Goal: Complete application form

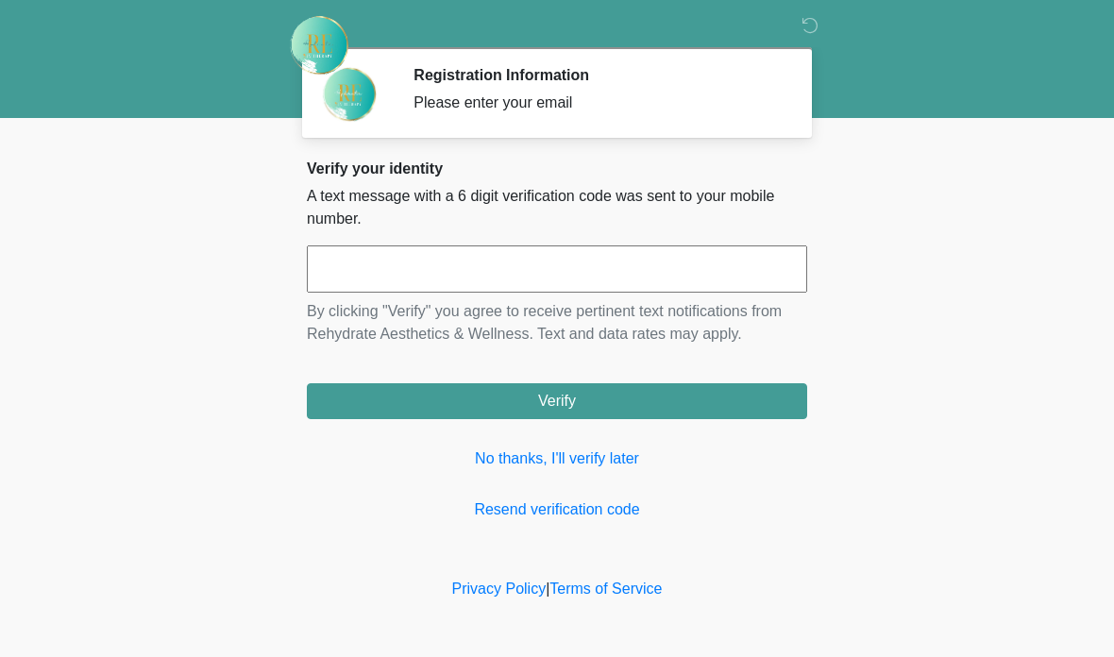
click at [588, 457] on link "No thanks, I'll verify later" at bounding box center [557, 458] width 500 height 23
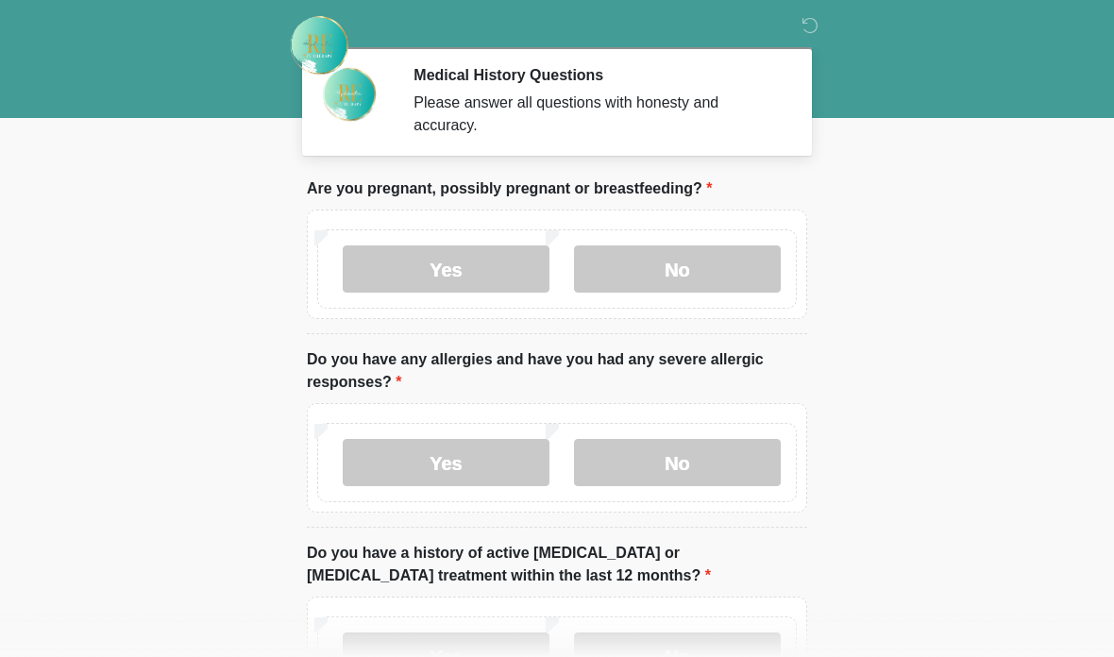
click at [615, 278] on label "No" at bounding box center [677, 268] width 207 height 47
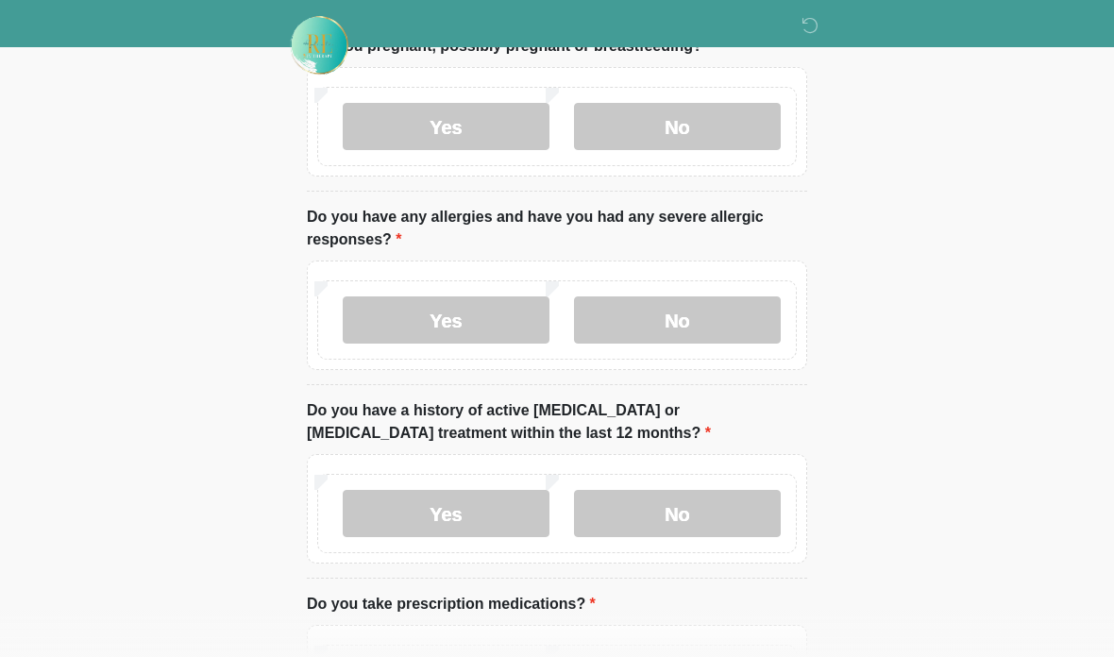
scroll to position [154, 0]
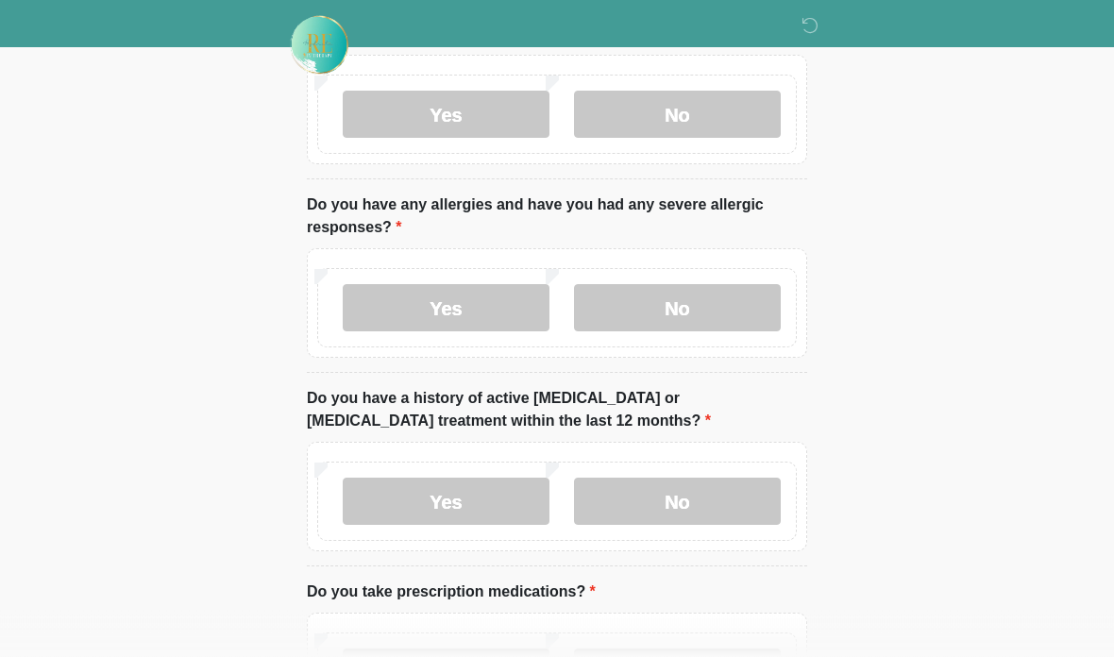
click at [612, 288] on label "No" at bounding box center [677, 308] width 207 height 47
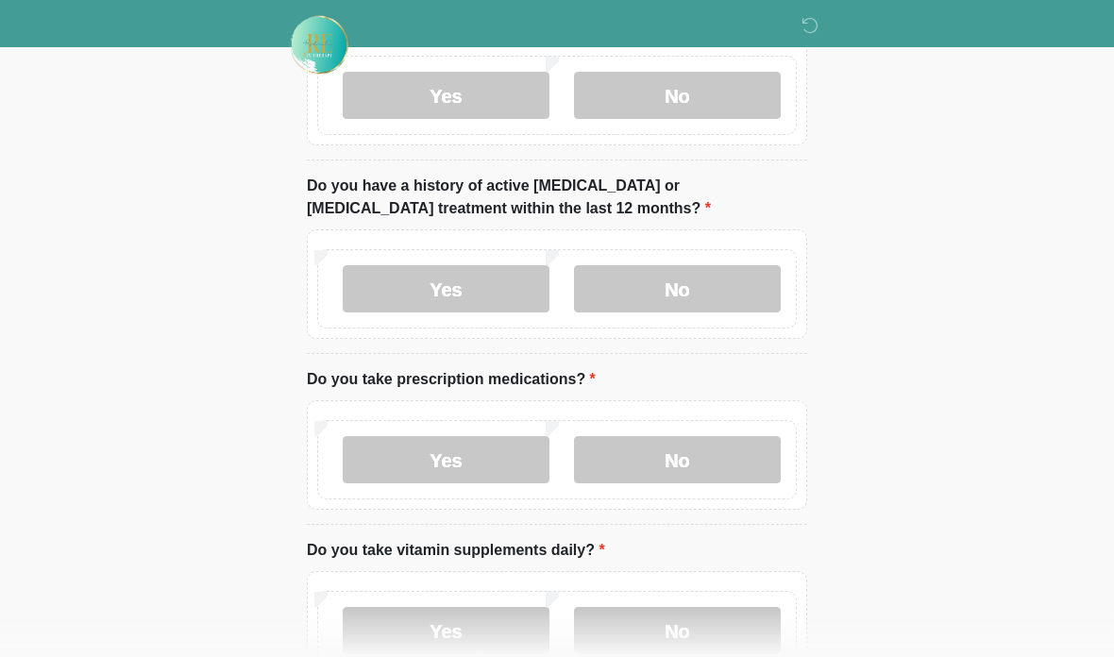
scroll to position [384, 0]
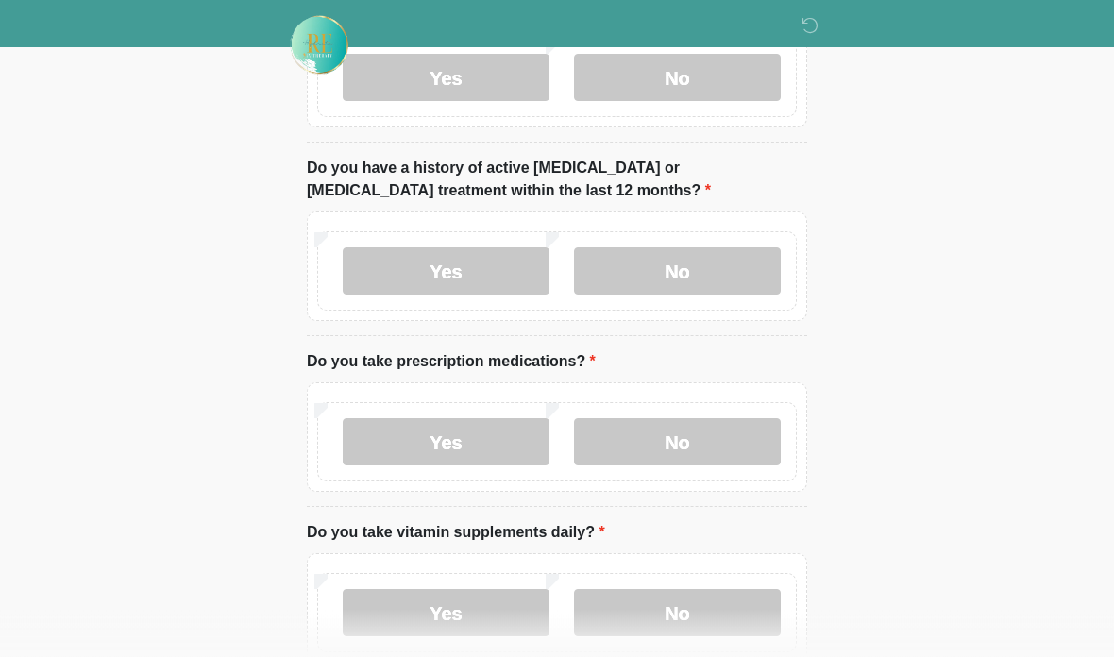
click at [628, 270] on label "No" at bounding box center [677, 271] width 207 height 47
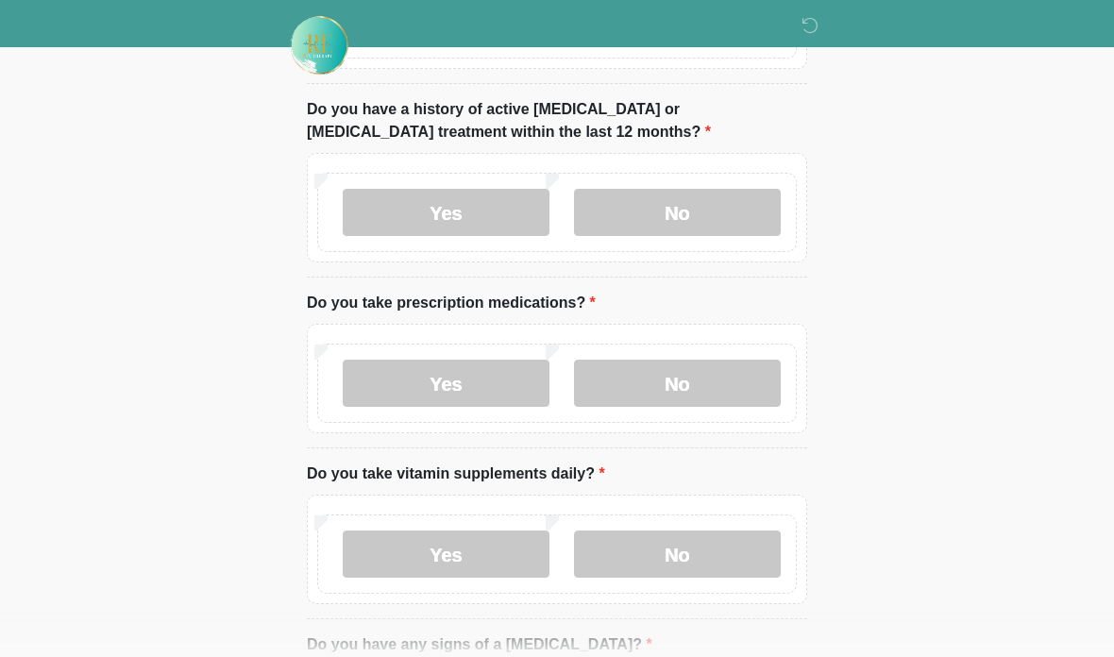
scroll to position [549, 0]
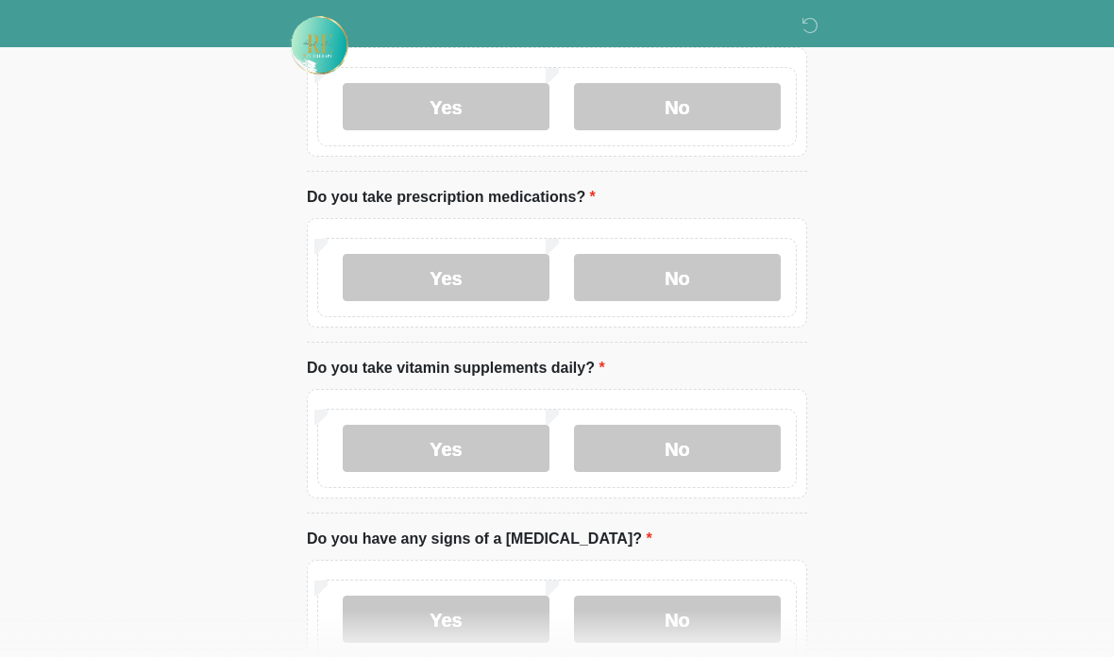
click at [631, 290] on label "No" at bounding box center [677, 277] width 207 height 47
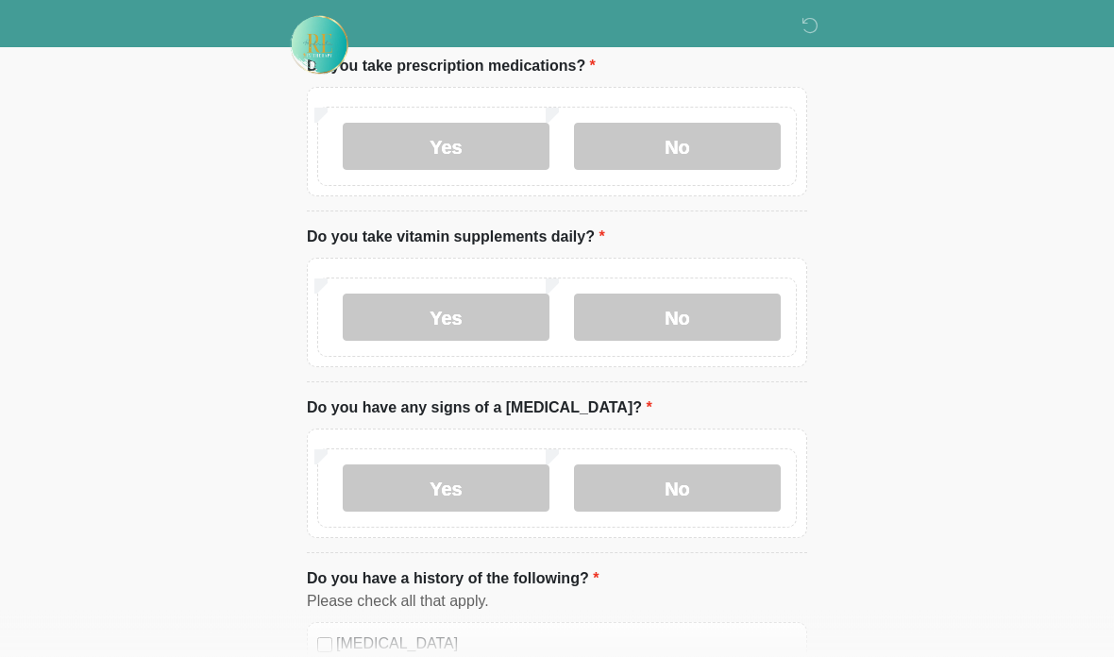
scroll to position [684, 0]
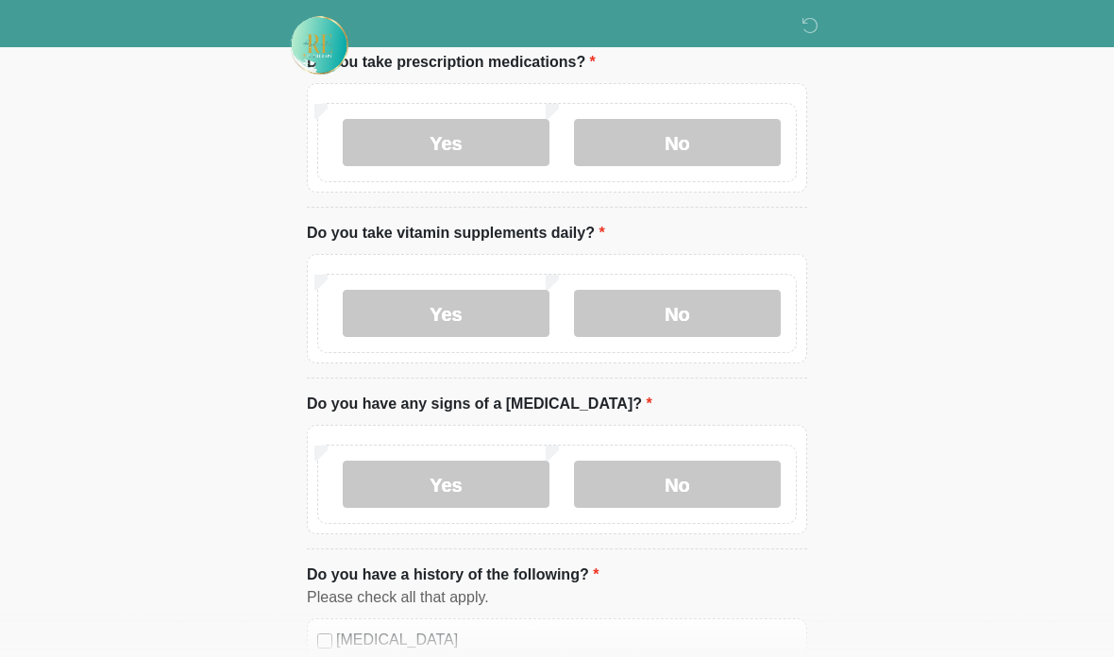
click at [658, 310] on label "No" at bounding box center [677, 313] width 207 height 47
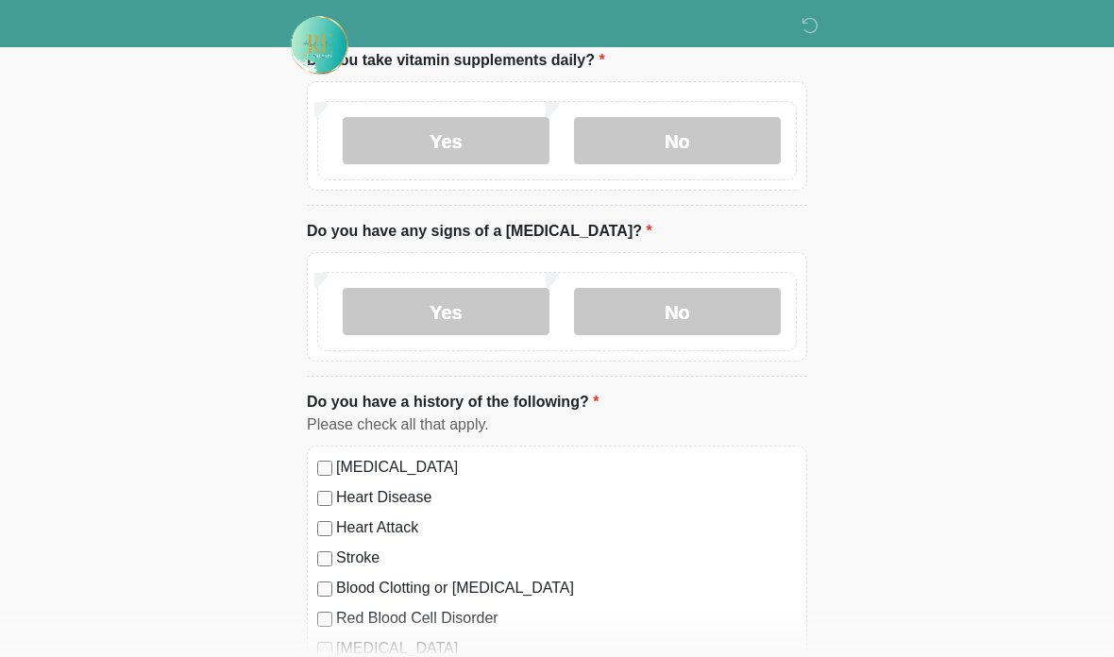
scroll to position [877, 0]
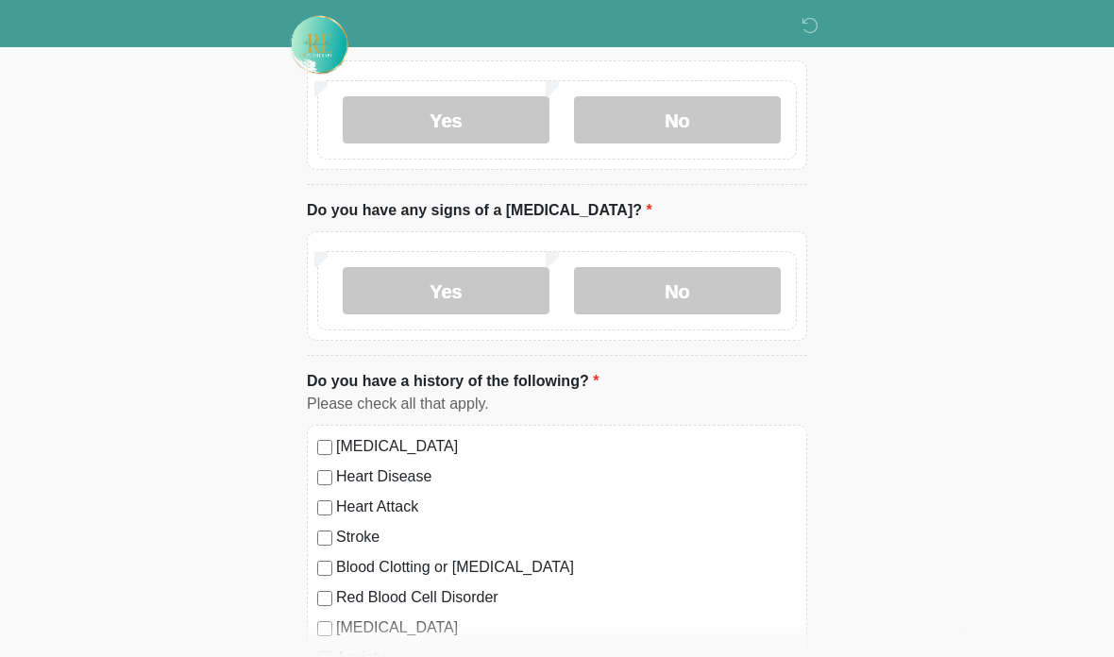
click at [606, 309] on label "No" at bounding box center [677, 291] width 207 height 47
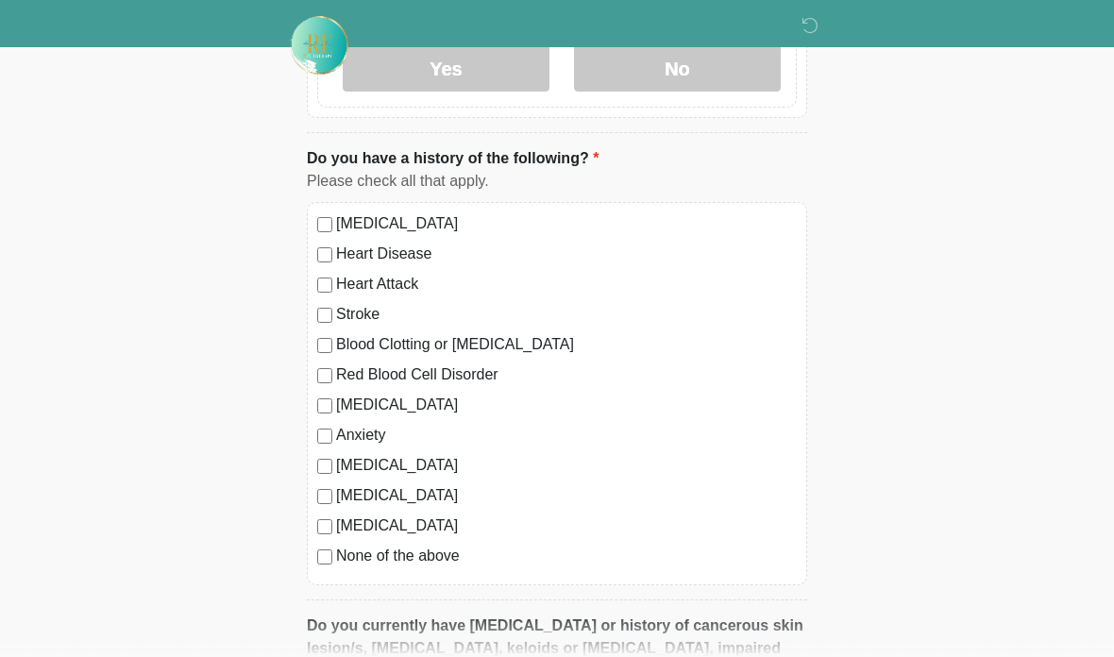
scroll to position [1101, 0]
click at [321, 545] on div "None of the above" at bounding box center [557, 556] width 480 height 23
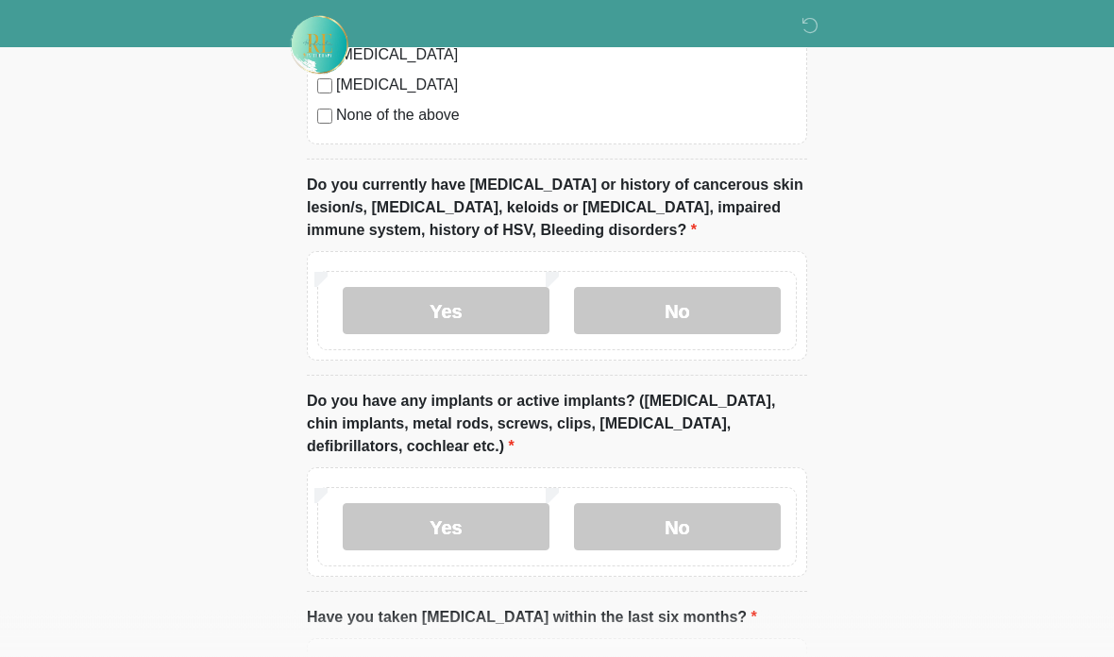
scroll to position [1541, 0]
click at [669, 321] on label "No" at bounding box center [677, 310] width 207 height 47
click at [635, 506] on label "No" at bounding box center [677, 526] width 207 height 47
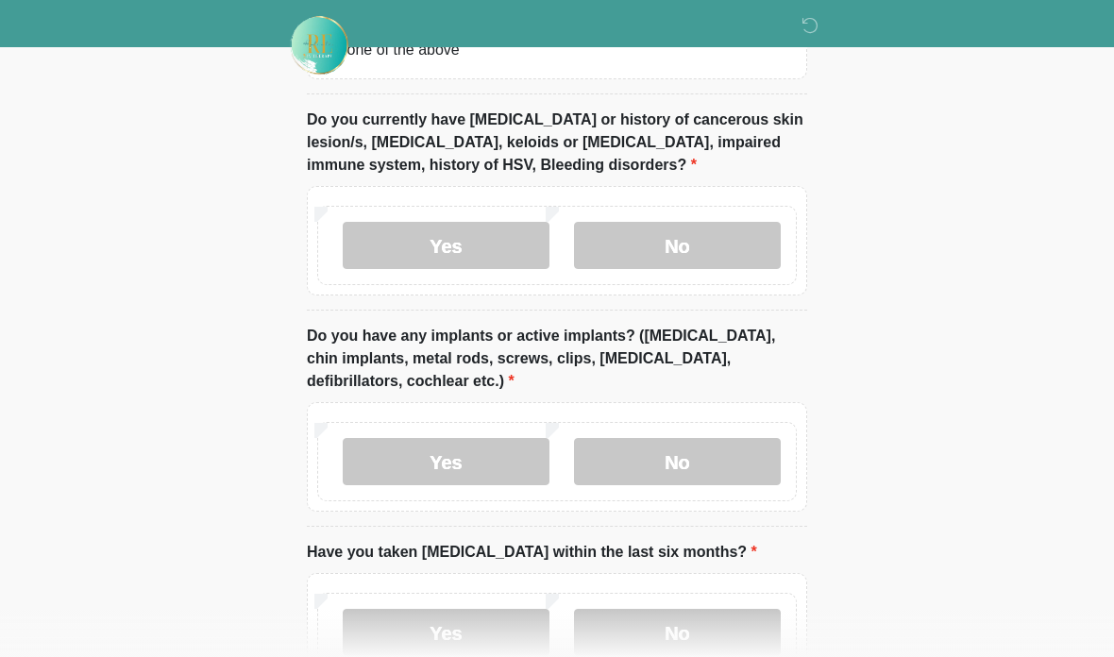
scroll to position [1703, 0]
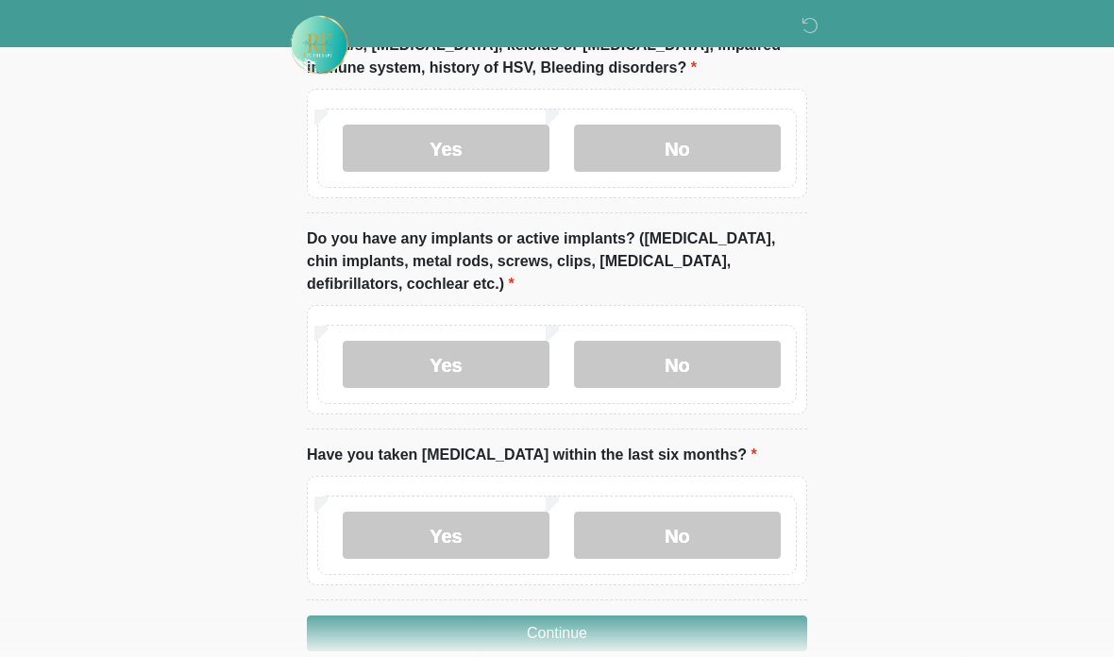
click at [621, 524] on label "No" at bounding box center [677, 536] width 207 height 47
click at [633, 617] on button "Continue" at bounding box center [557, 634] width 500 height 36
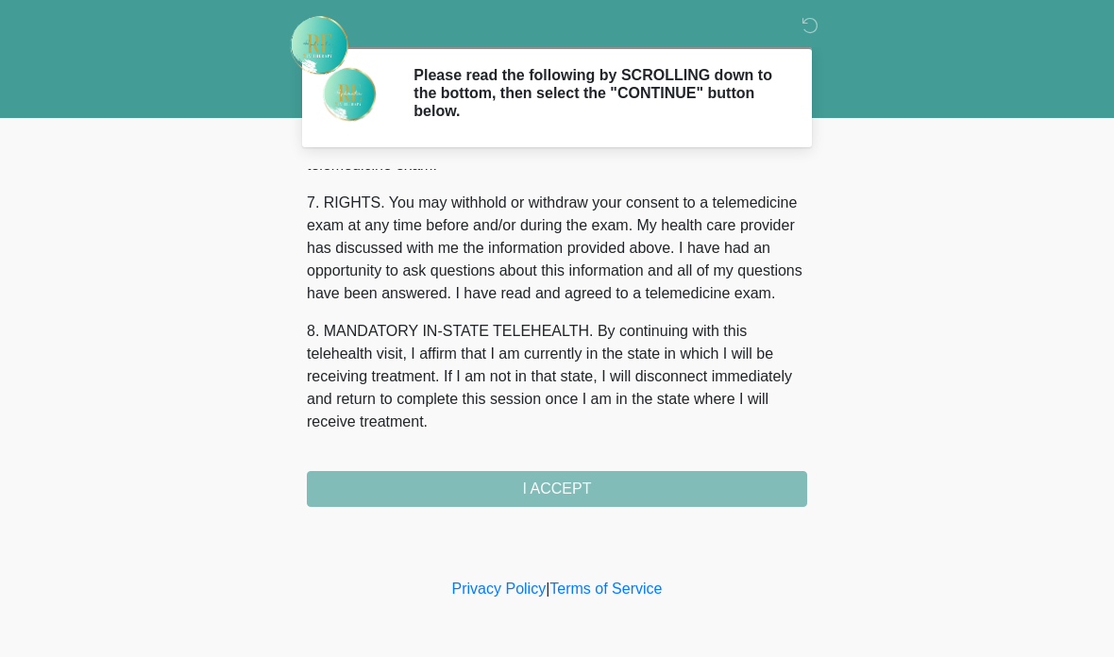
scroll to position [838, 0]
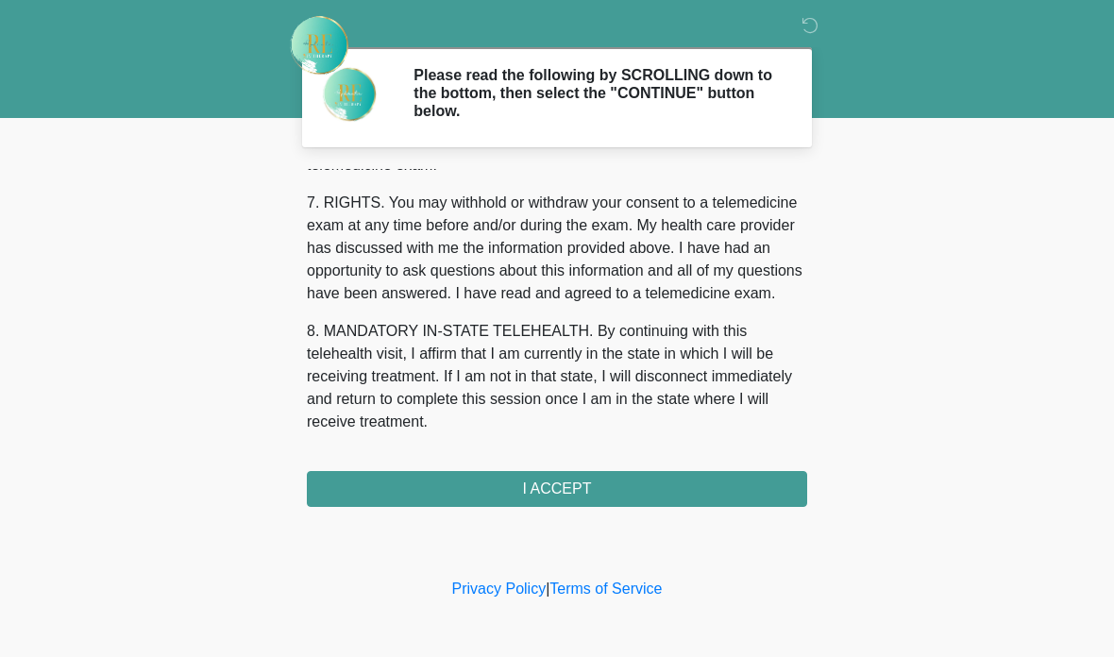
click at [749, 499] on button "I ACCEPT" at bounding box center [557, 489] width 500 height 36
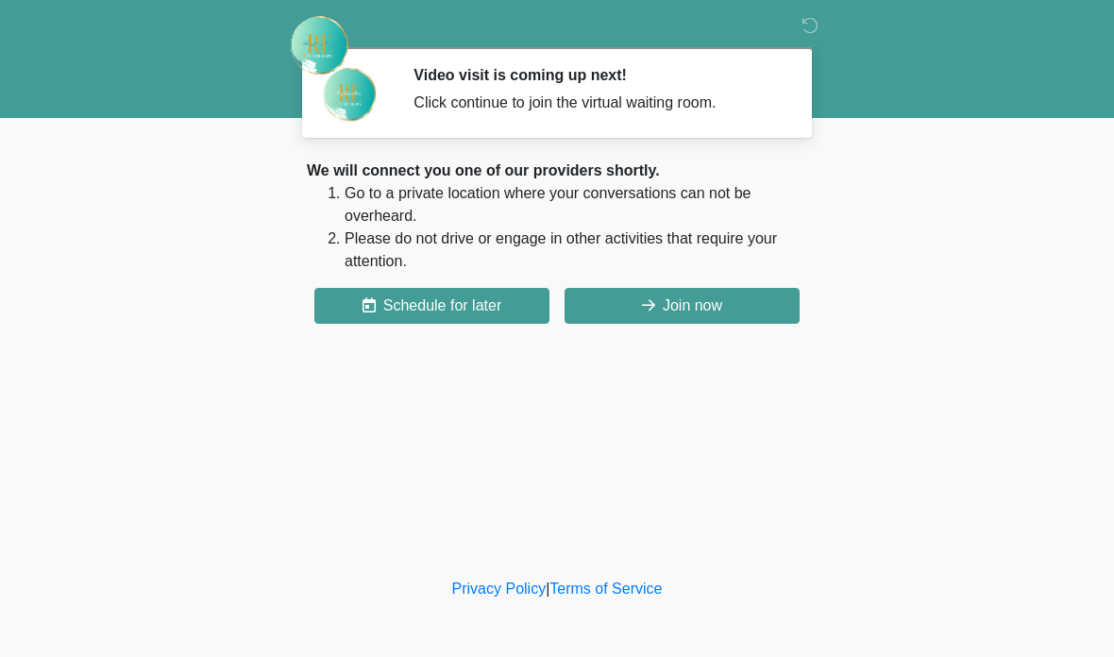
click at [684, 310] on button "Join now" at bounding box center [681, 306] width 235 height 36
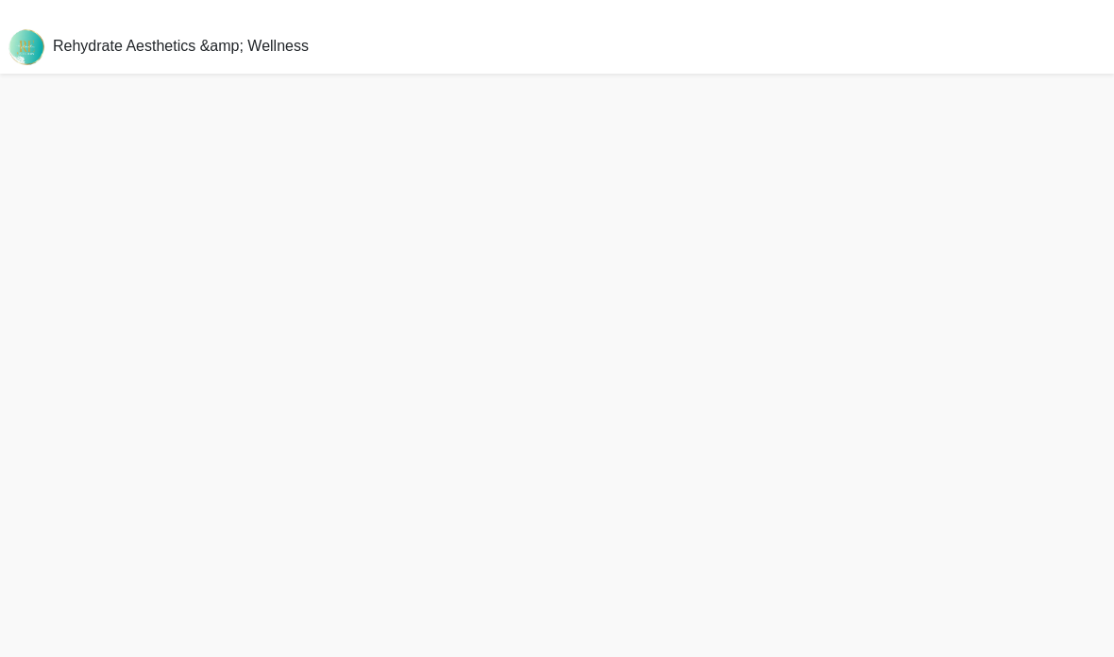
scroll to position [81, 0]
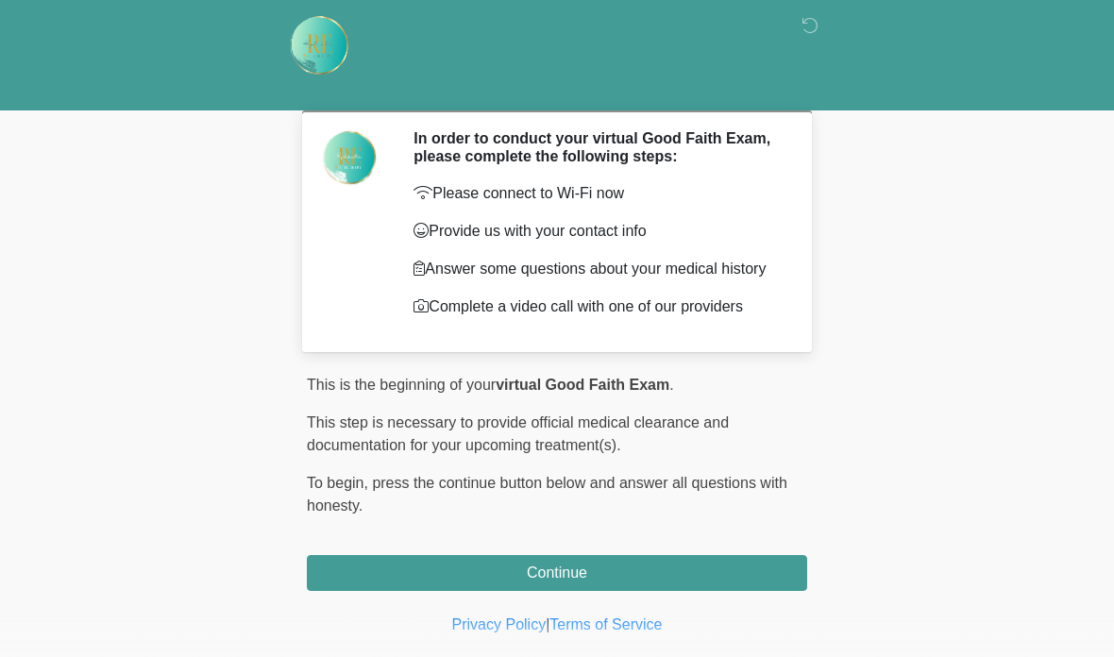
scroll to position [53, 0]
